Goal: Transaction & Acquisition: Purchase product/service

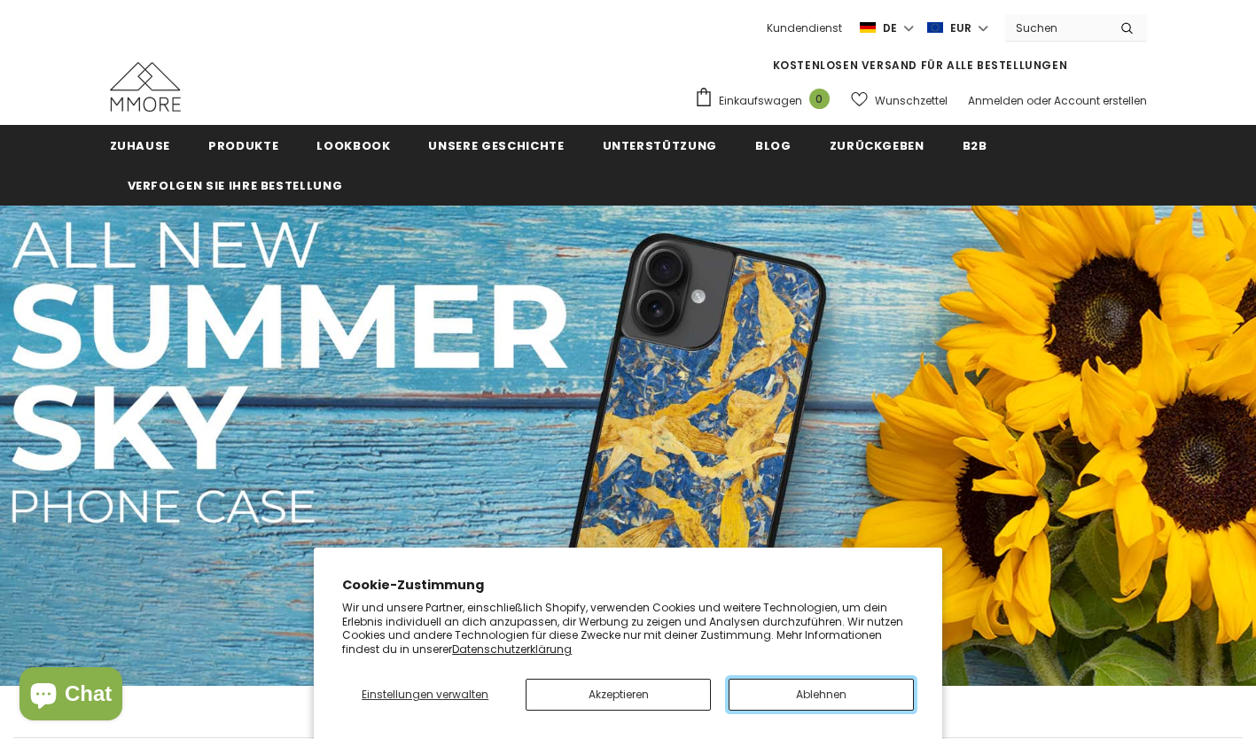
click at [826, 698] on button "Ablehnen" at bounding box center [821, 695] width 185 height 32
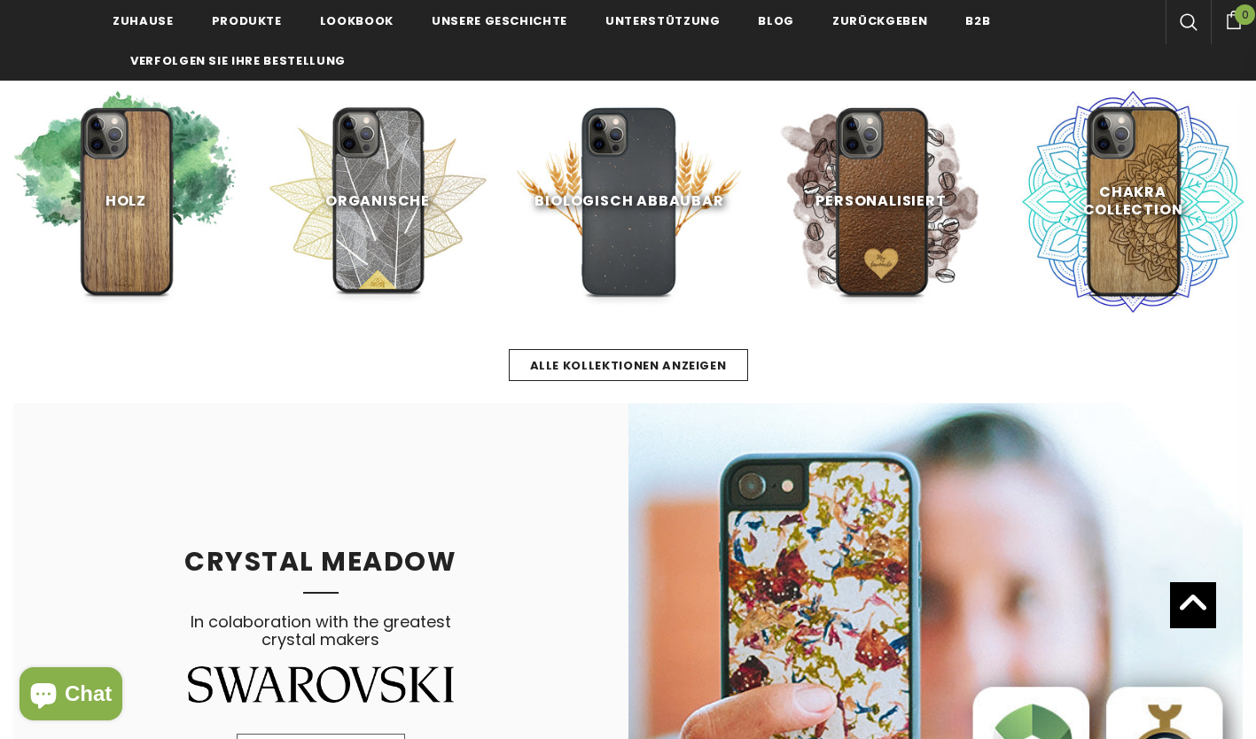
scroll to position [672, 0]
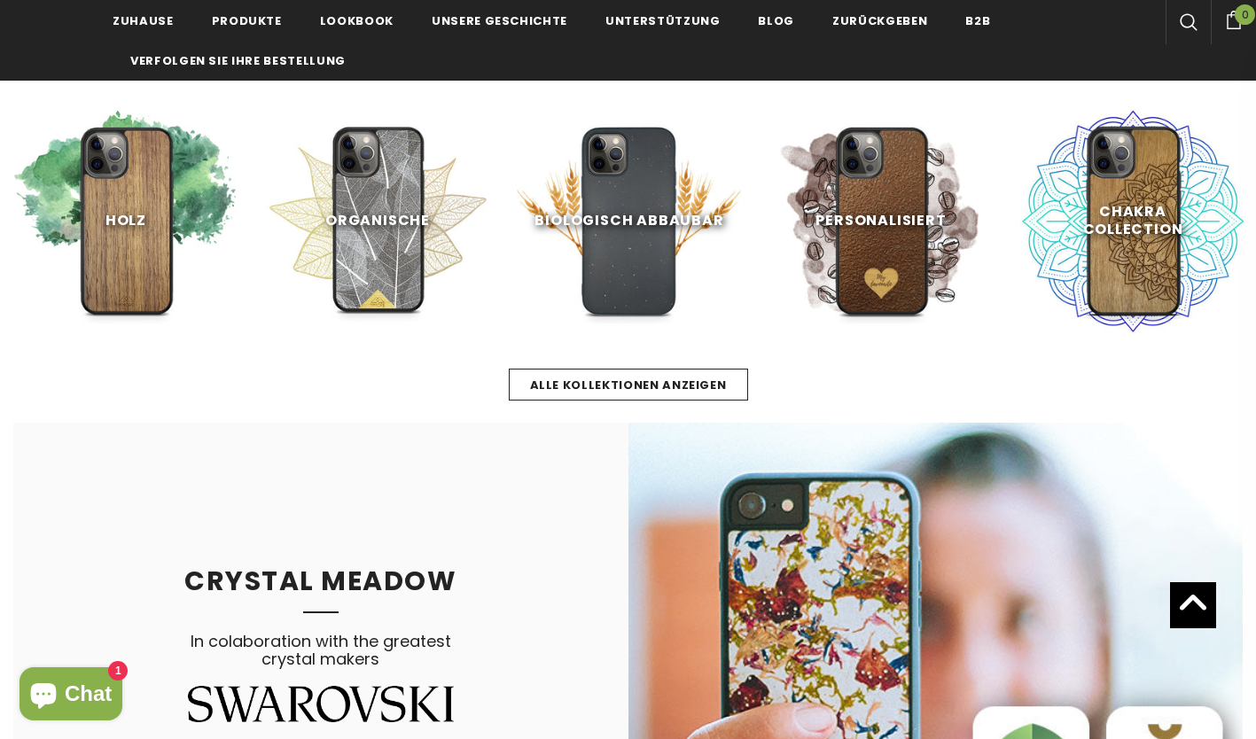
click at [640, 393] on span "Alle Kollektionen anzeigen" at bounding box center [628, 385] width 197 height 17
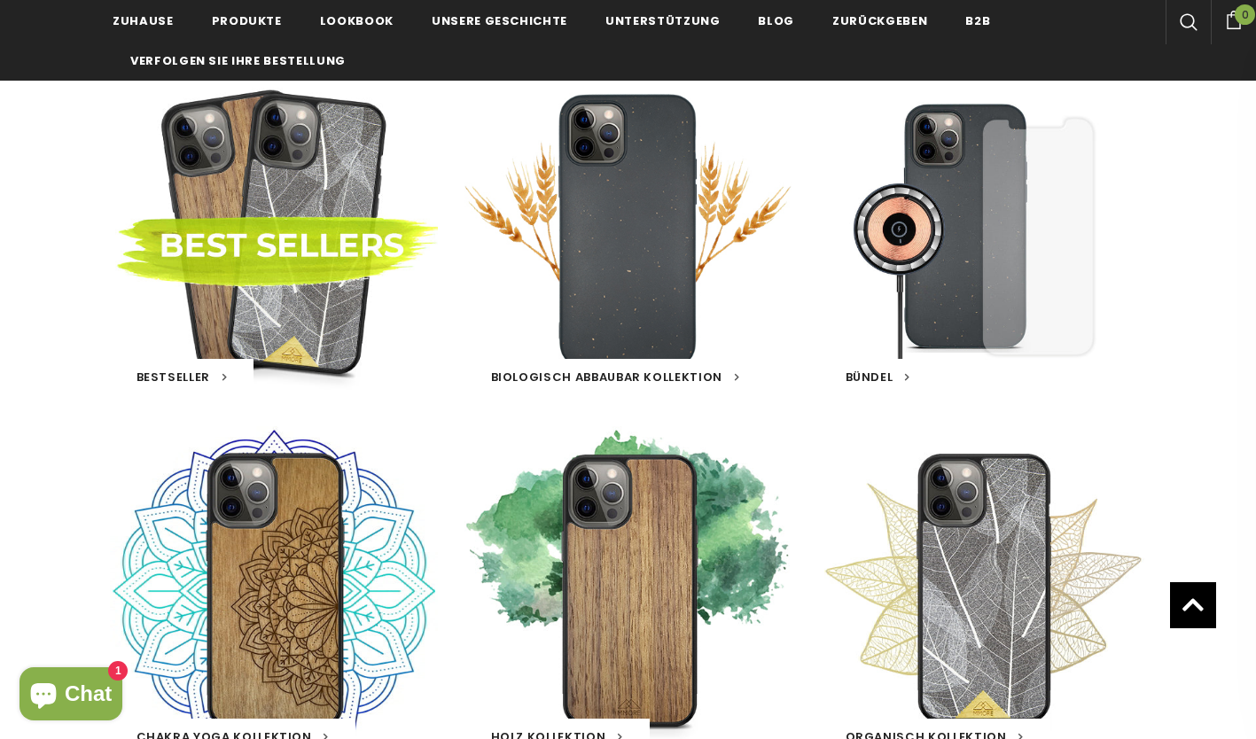
scroll to position [237, 0]
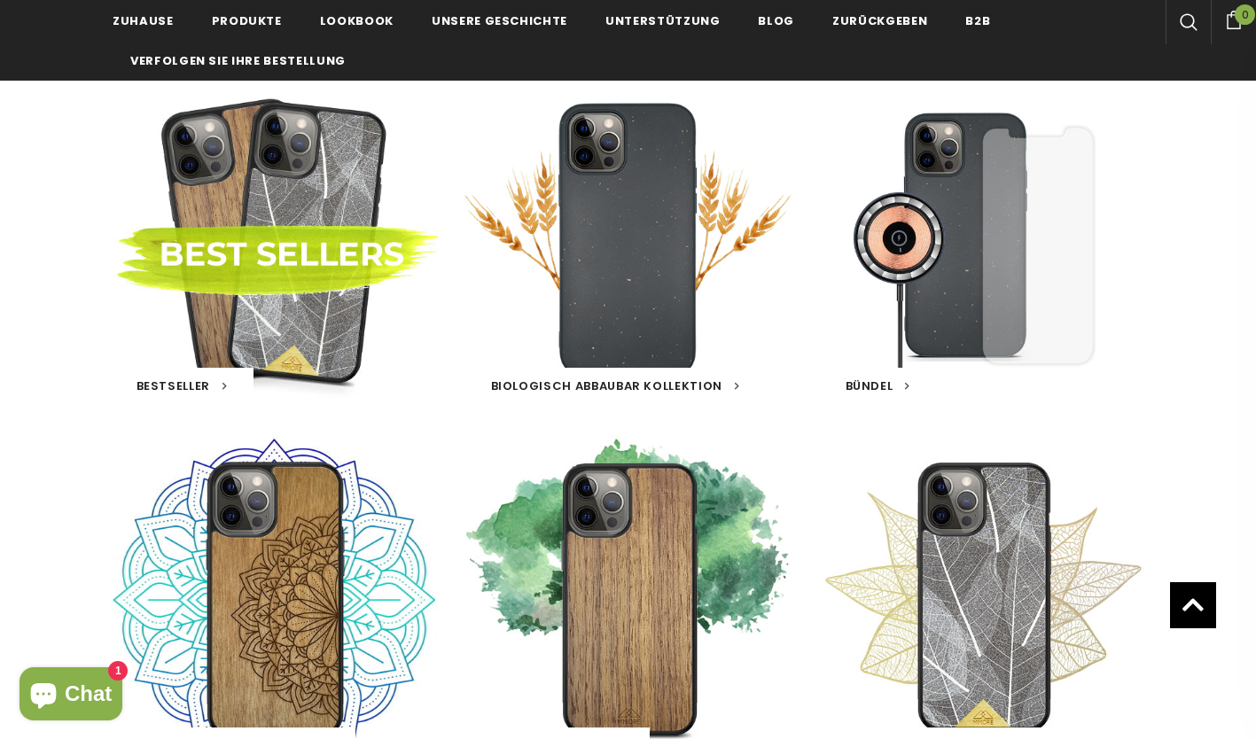
click at [647, 318] on div "Biologisch abbaubar Kollektion 16 Produkte" at bounding box center [628, 239] width 328 height 328
click at [629, 370] on h3 "Biologisch abbaubar Kollektion" at bounding box center [615, 385] width 302 height 35
click at [640, 239] on link at bounding box center [628, 239] width 35 height 0
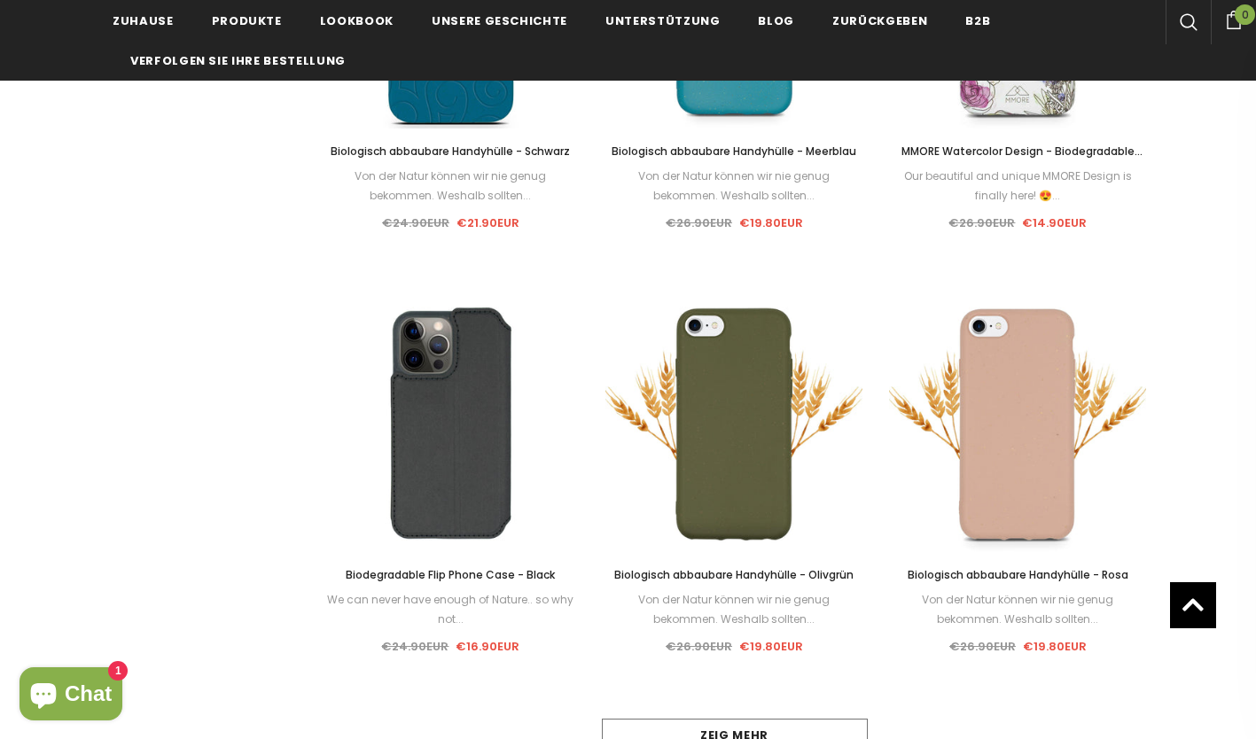
scroll to position [1371, 0]
click at [723, 427] on form "Wählen Sie Optionen" at bounding box center [734, 439] width 151 height 32
click at [739, 433] on link "Wählen Sie Optionen" at bounding box center [734, 439] width 151 height 32
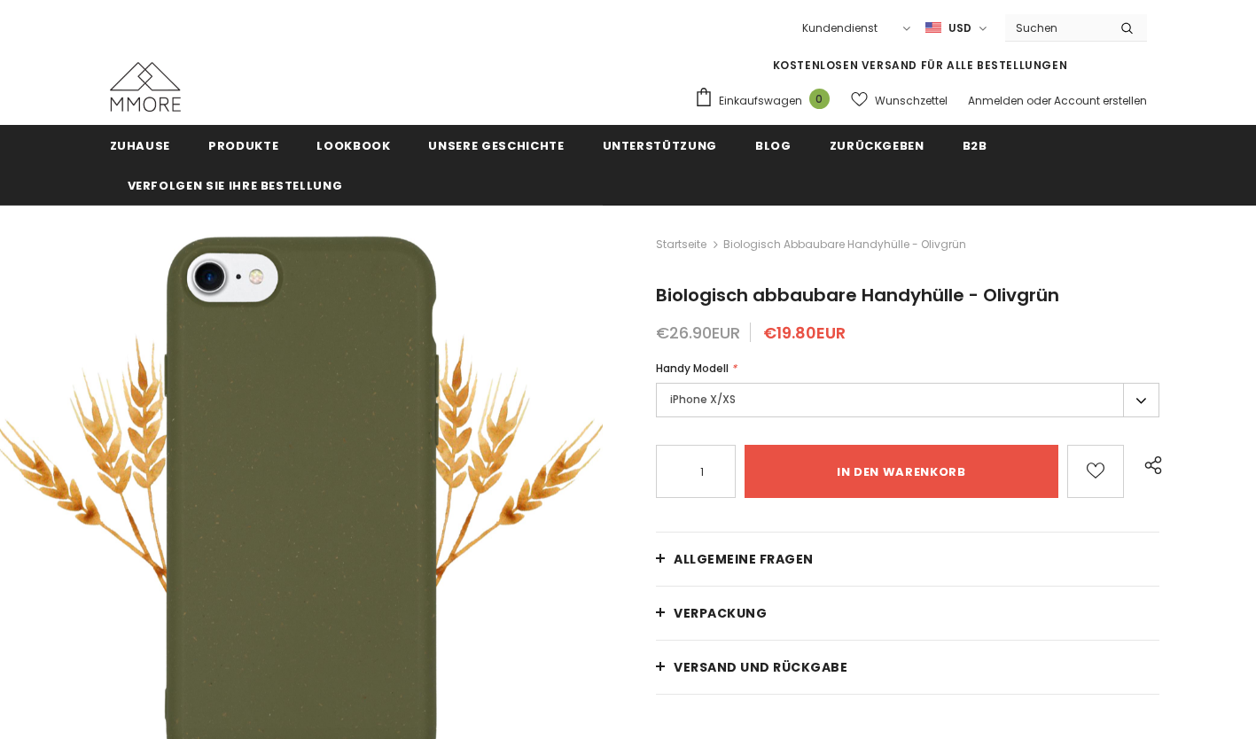
click at [756, 411] on label "iPhone X/XS" at bounding box center [907, 400] width 503 height 35
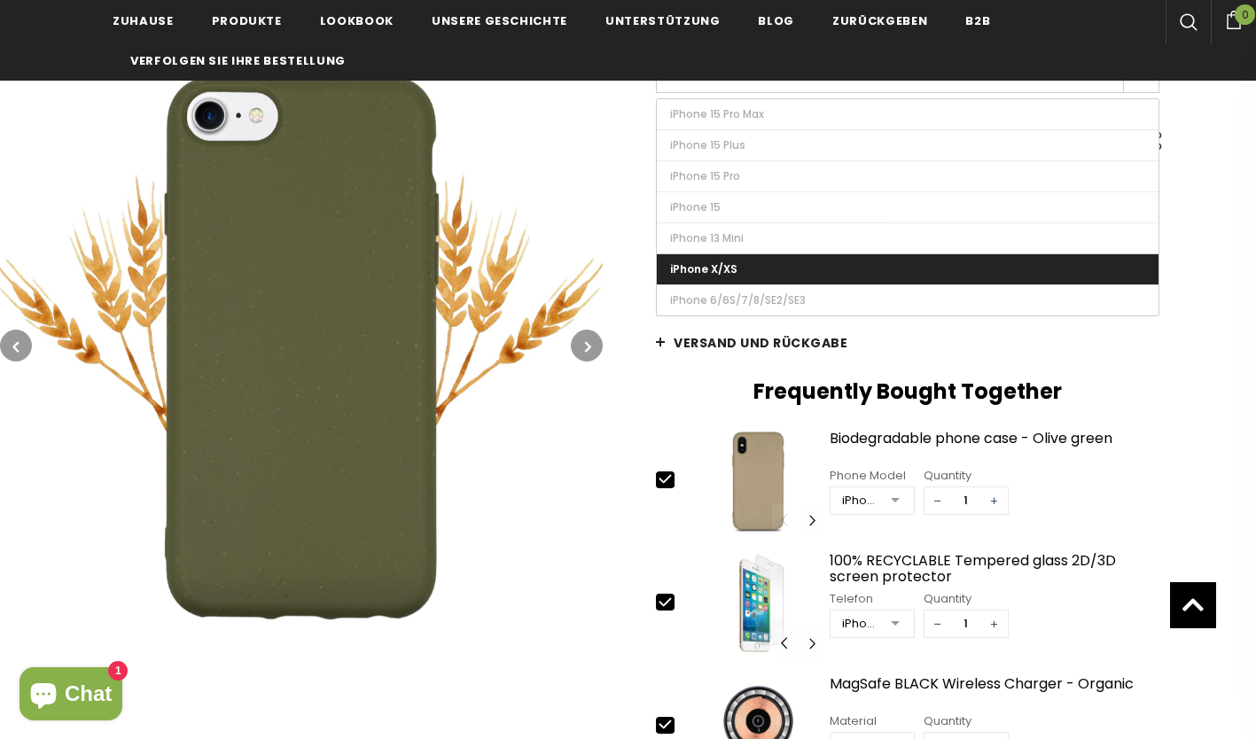
scroll to position [324, 0]
click at [885, 496] on div at bounding box center [894, 501] width 35 height 27
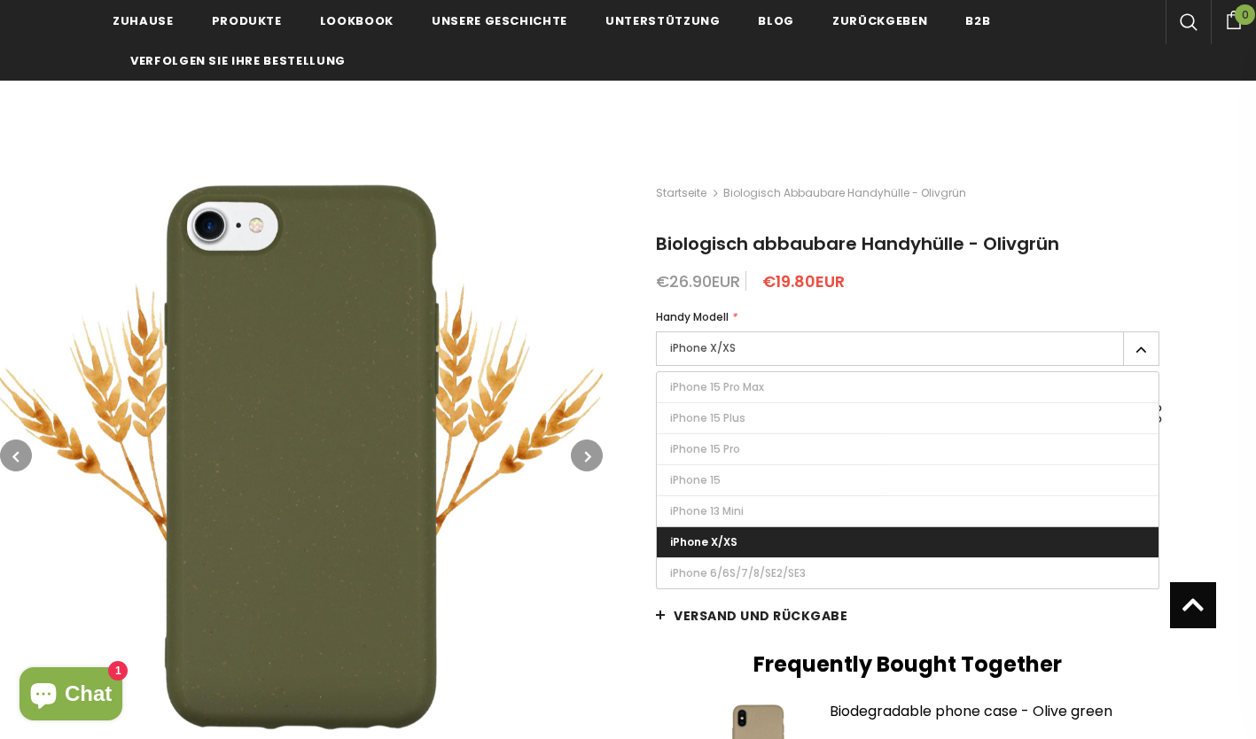
scroll to position [0, 0]
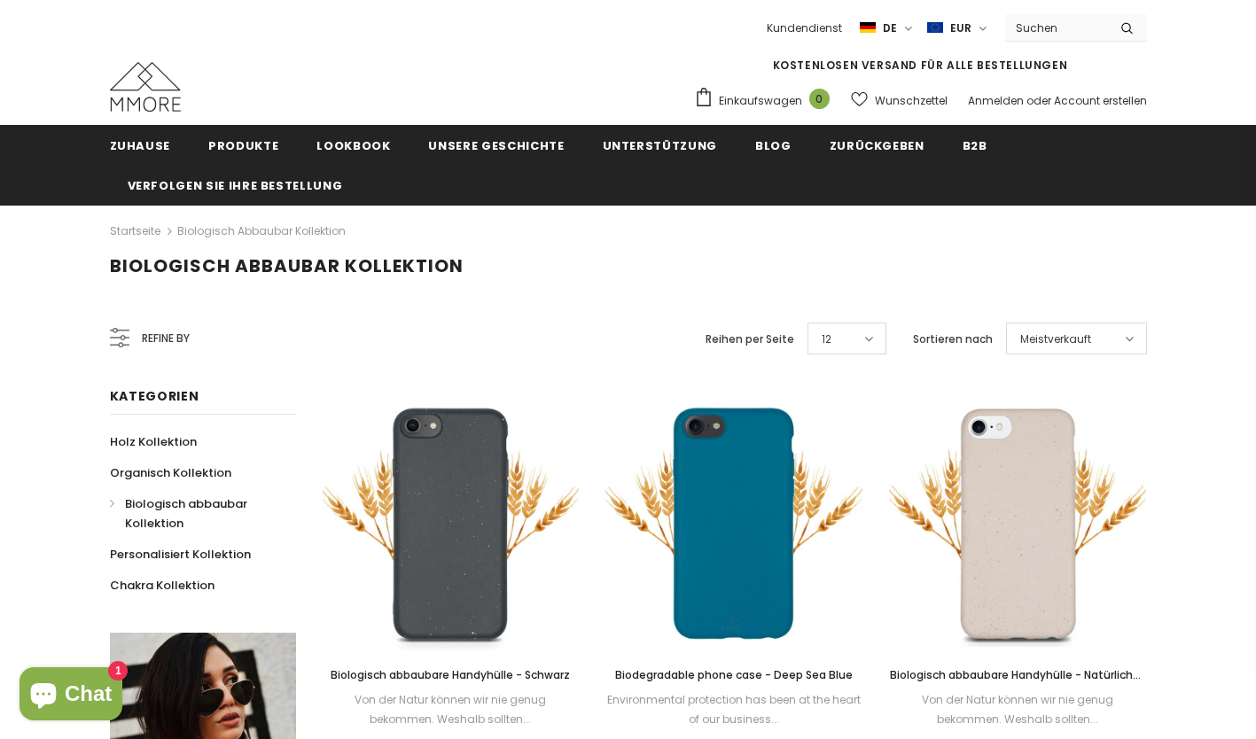
click at [160, 337] on span "Refine by" at bounding box center [166, 338] width 48 height 19
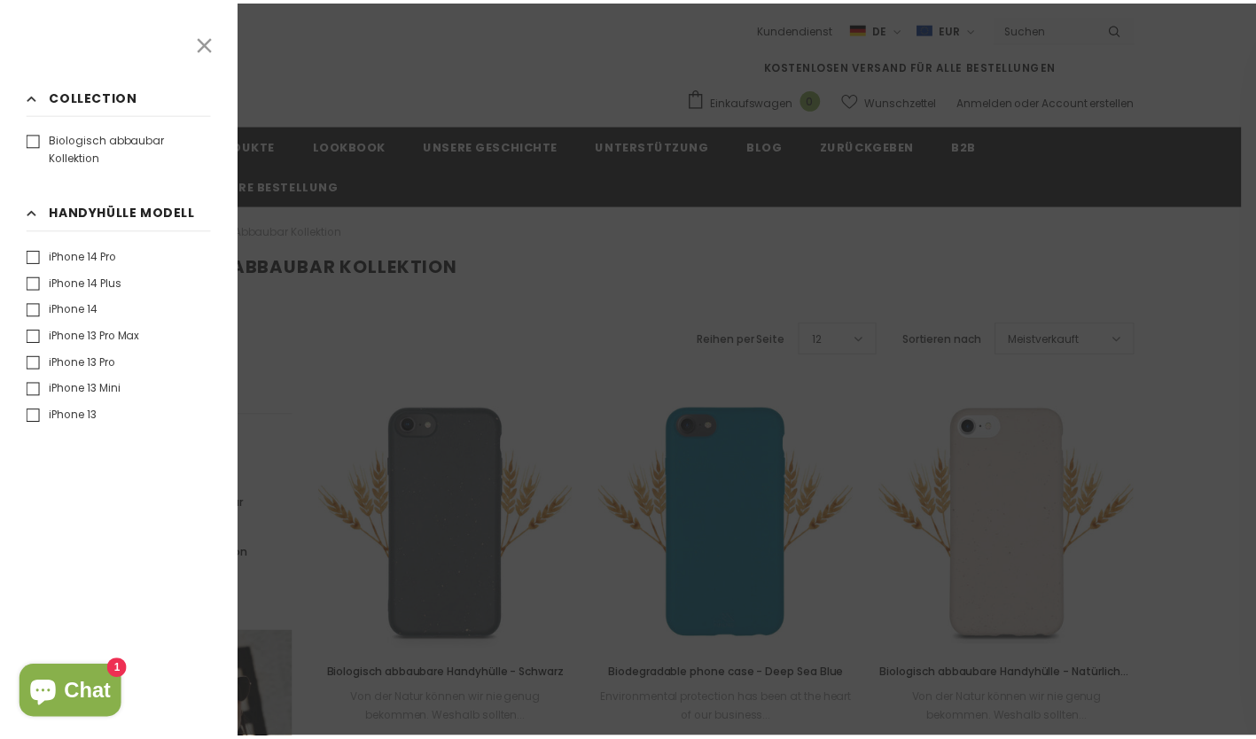
scroll to position [169, 0]
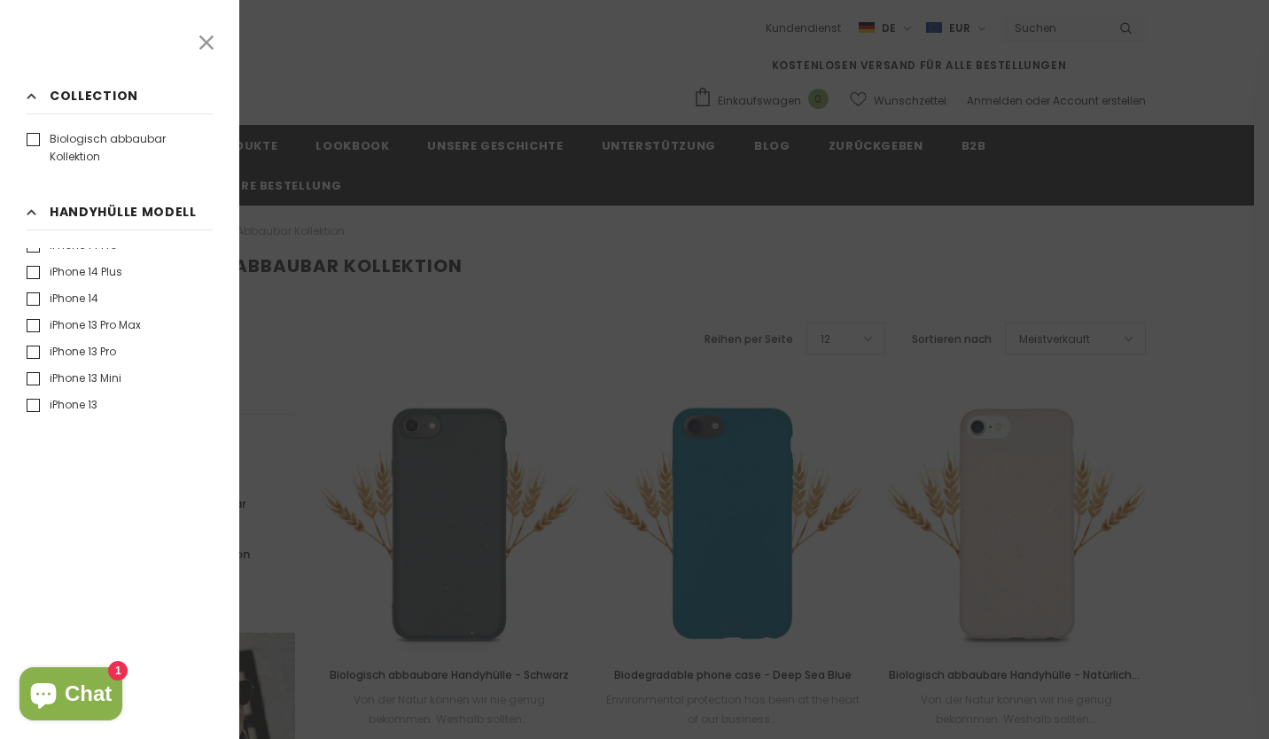
click at [31, 406] on label "iPhone 13" at bounding box center [62, 405] width 71 height 18
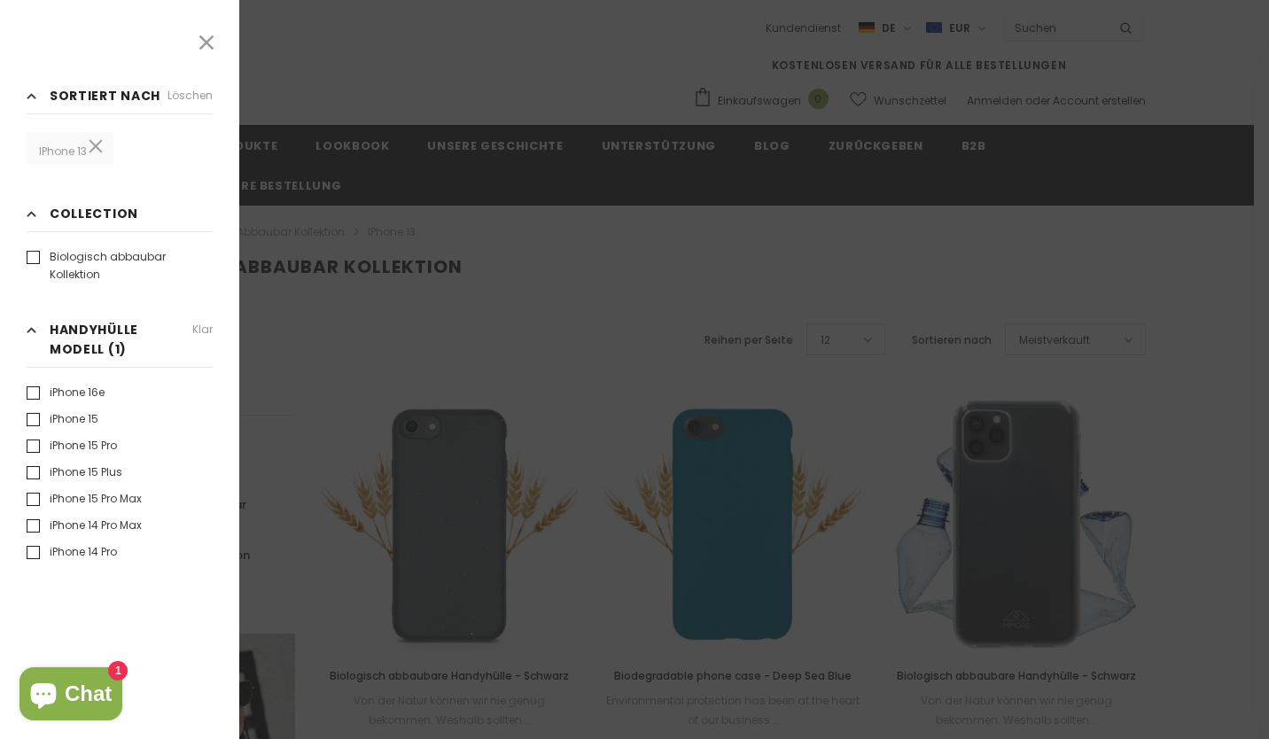
click at [765, 292] on div at bounding box center [634, 369] width 1269 height 739
